Goal: Information Seeking & Learning: Find specific fact

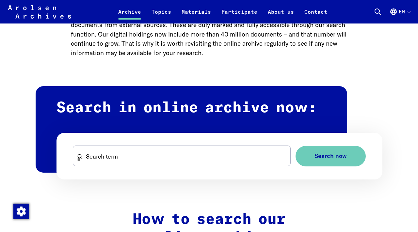
scroll to position [328, 0]
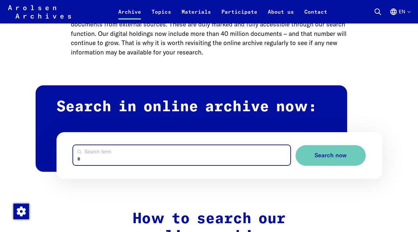
click at [146, 157] on input "Search term" at bounding box center [181, 155] width 217 height 20
type input "**********"
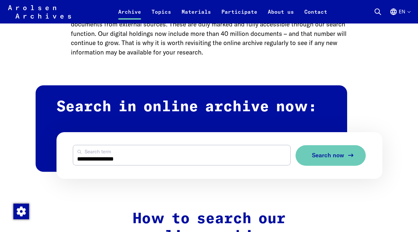
click at [333, 149] on button "Search now" at bounding box center [330, 155] width 70 height 21
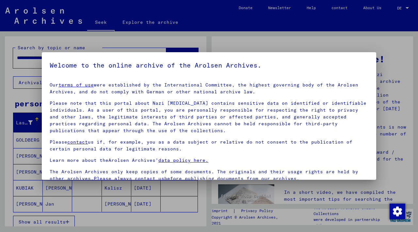
click at [328, 42] on div at bounding box center [209, 116] width 418 height 232
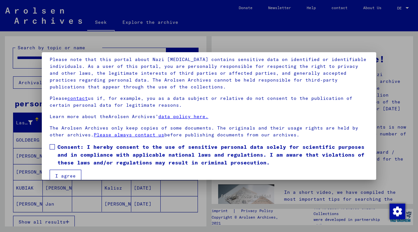
scroll to position [54, 0]
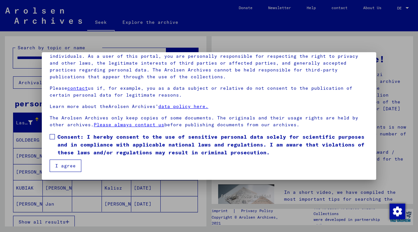
click at [51, 138] on span at bounding box center [52, 136] width 5 height 5
click at [65, 165] on font "I agree" at bounding box center [65, 166] width 21 height 6
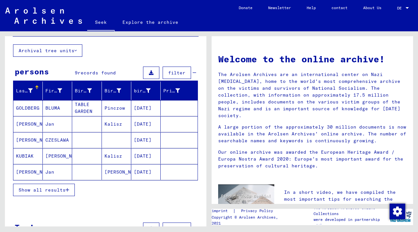
scroll to position [35, 0]
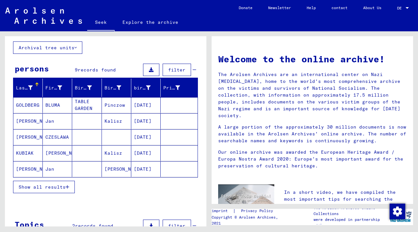
click at [149, 120] on font "06/04/1926" at bounding box center [143, 121] width 18 height 6
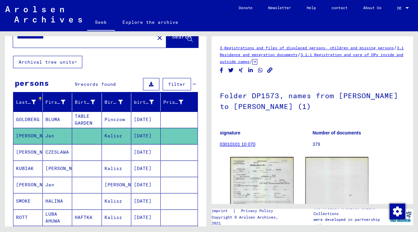
scroll to position [27, 0]
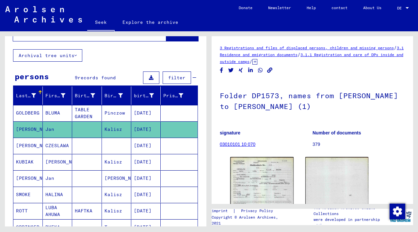
click at [177, 77] on font "filter" at bounding box center [176, 78] width 17 height 6
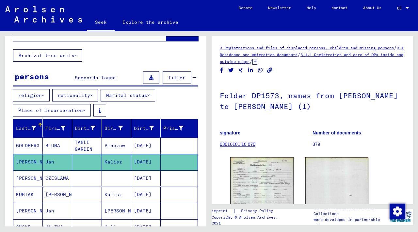
click at [82, 93] on font "nationality" at bounding box center [74, 95] width 32 height 6
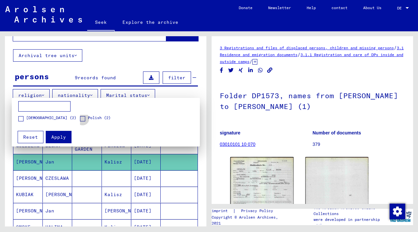
click at [84, 119] on span at bounding box center [82, 118] width 5 height 5
click at [62, 138] on font "Apply" at bounding box center [58, 137] width 15 height 6
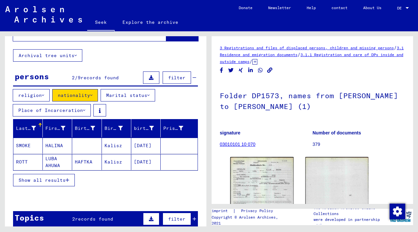
click at [35, 96] on font "religion" at bounding box center [29, 95] width 23 height 6
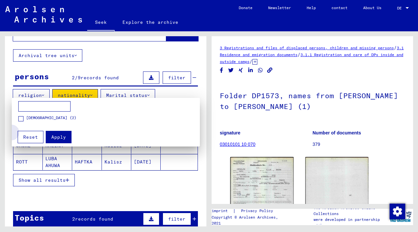
click at [31, 135] on font "Reset" at bounding box center [30, 137] width 15 height 6
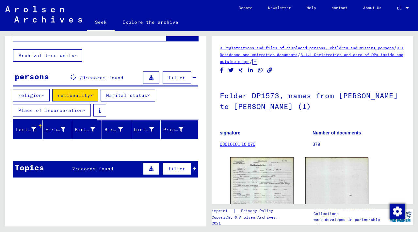
click at [39, 94] on font "religion" at bounding box center [29, 95] width 23 height 6
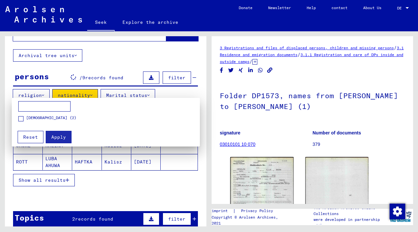
click at [22, 119] on span at bounding box center [20, 118] width 5 height 5
click at [56, 135] on font "Apply" at bounding box center [58, 137] width 15 height 6
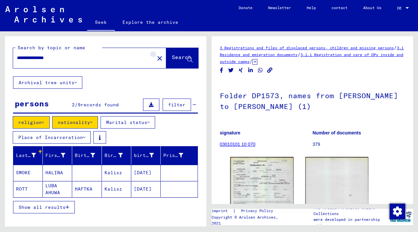
click at [156, 59] on mat-icon "close" at bounding box center [160, 58] width 8 height 8
